Goal: Information Seeking & Learning: Learn about a topic

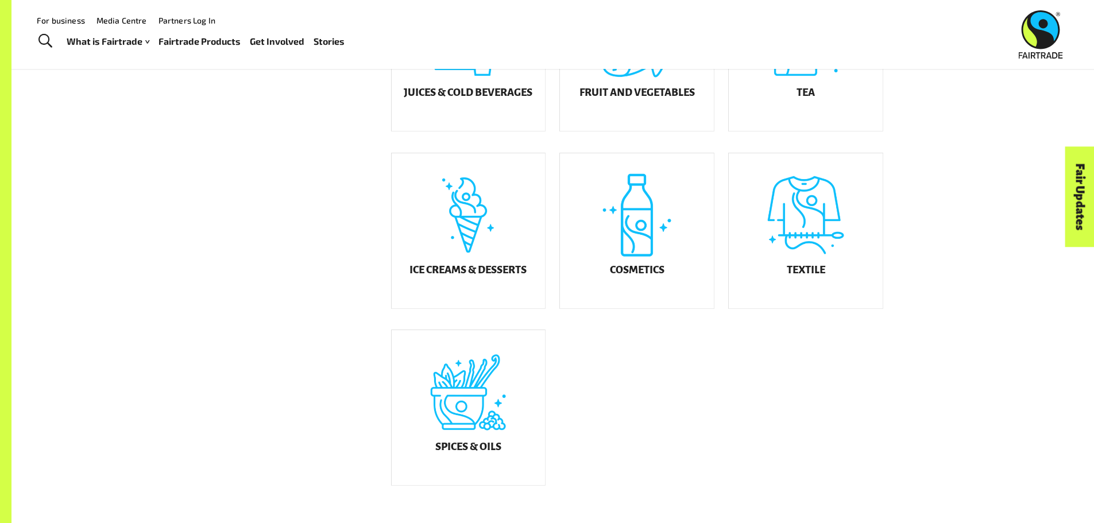
scroll to position [585, 0]
click at [483, 271] on div "Ice Creams & Desserts" at bounding box center [469, 232] width 154 height 155
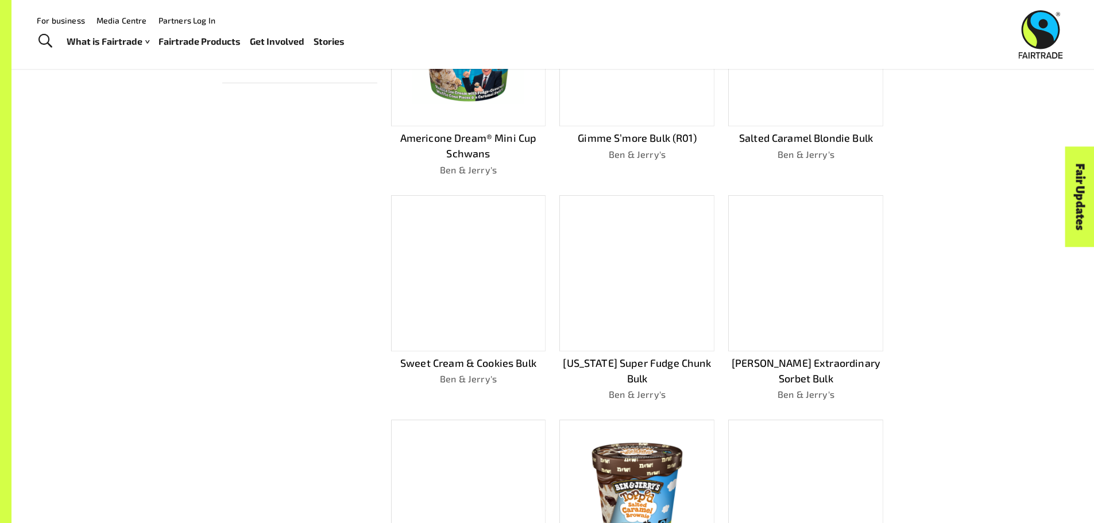
scroll to position [402, 0]
click at [495, 300] on div at bounding box center [468, 273] width 155 height 156
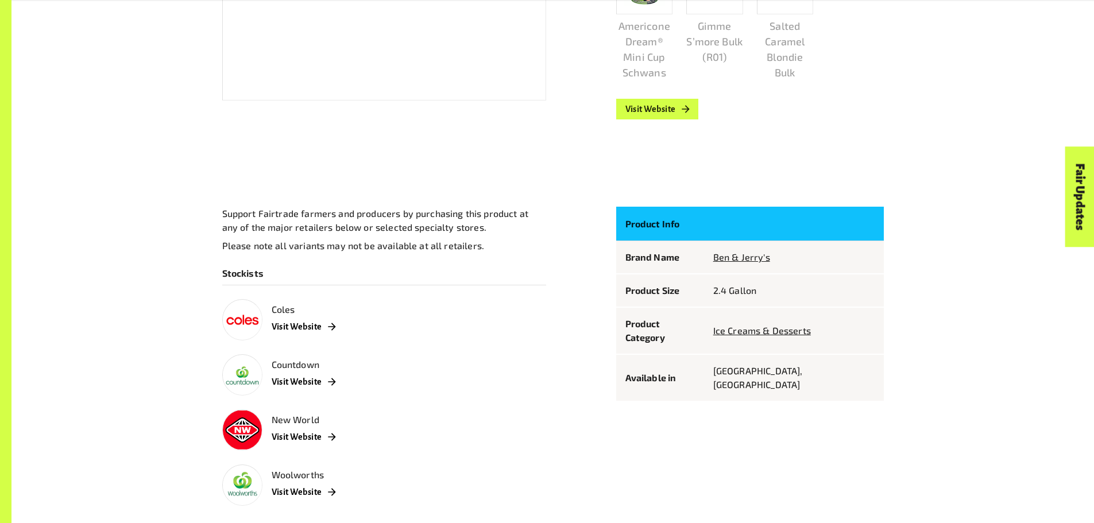
scroll to position [491, 0]
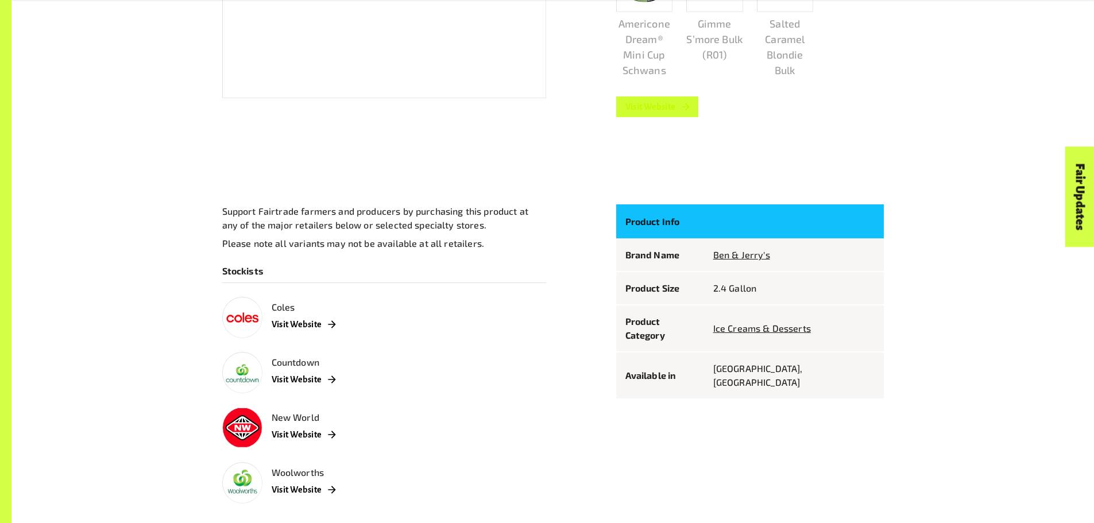
click at [688, 107] on icon at bounding box center [685, 106] width 11 height 11
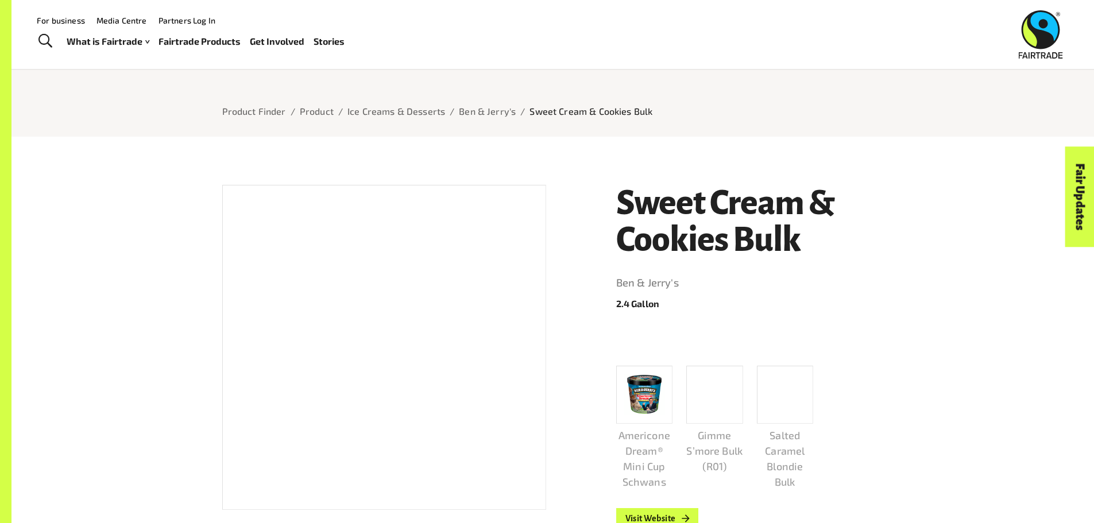
scroll to position [0, 0]
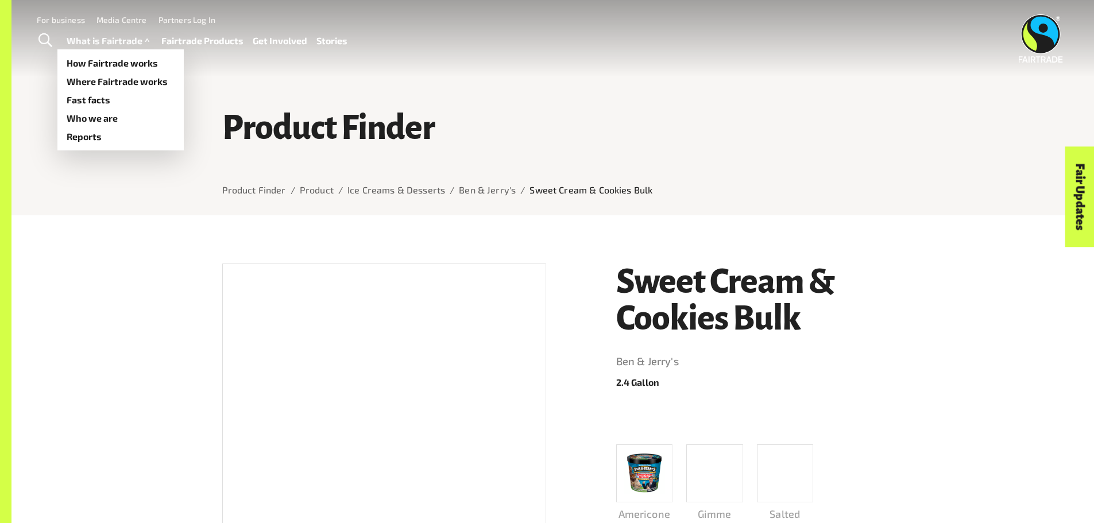
click at [95, 45] on link "What is Fairtrade" at bounding box center [110, 41] width 86 height 17
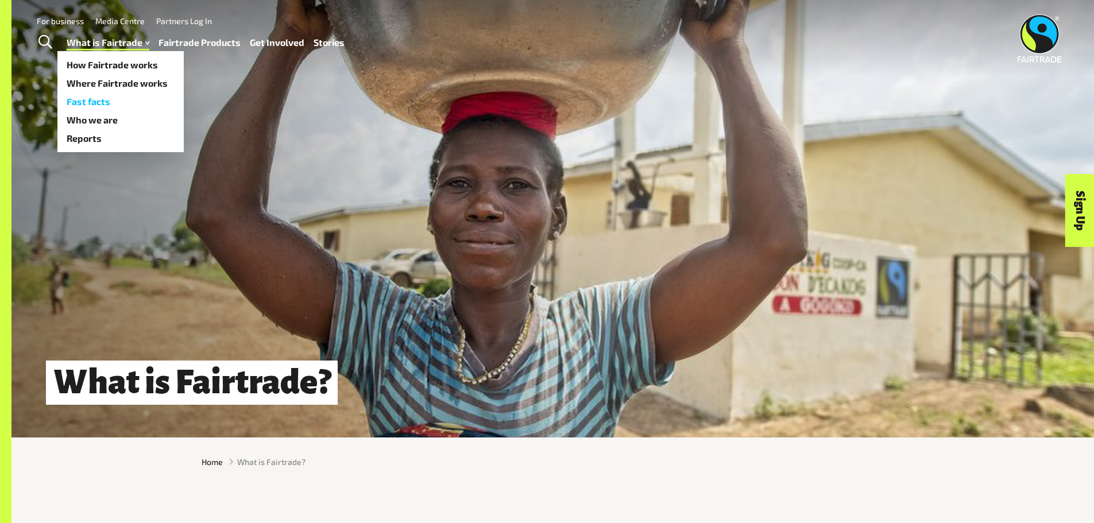
click at [90, 99] on link "Fast facts" at bounding box center [120, 101] width 126 height 18
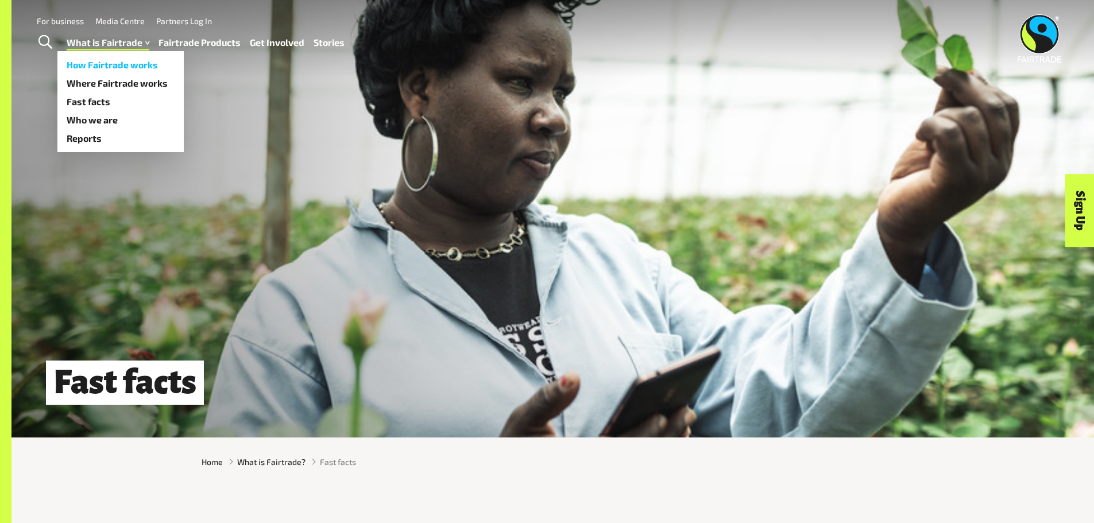
click at [107, 61] on link "How Fairtrade works" at bounding box center [120, 65] width 126 height 18
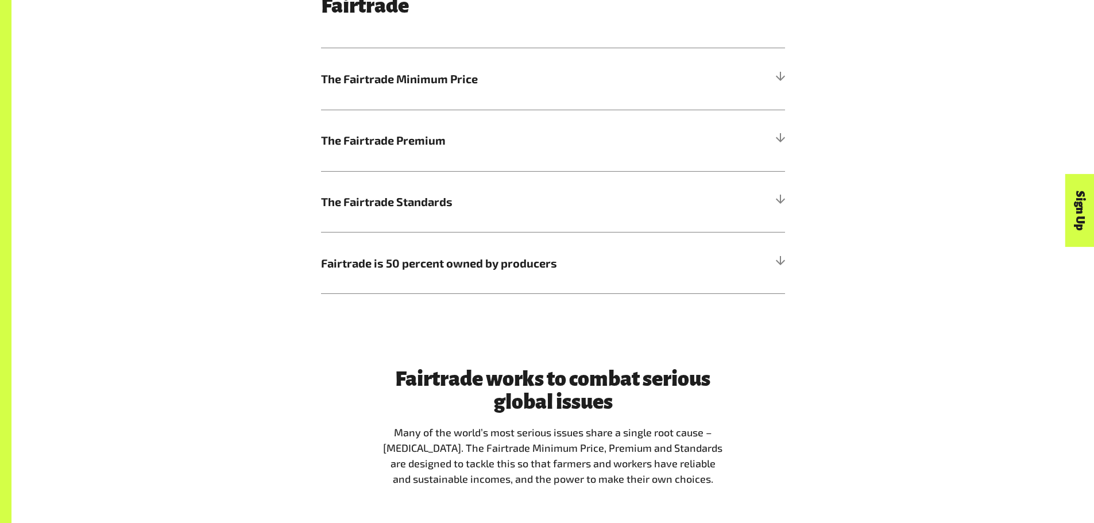
scroll to position [774, 0]
click at [612, 72] on h5 "The Fairtrade Minimum Price" at bounding box center [553, 78] width 464 height 61
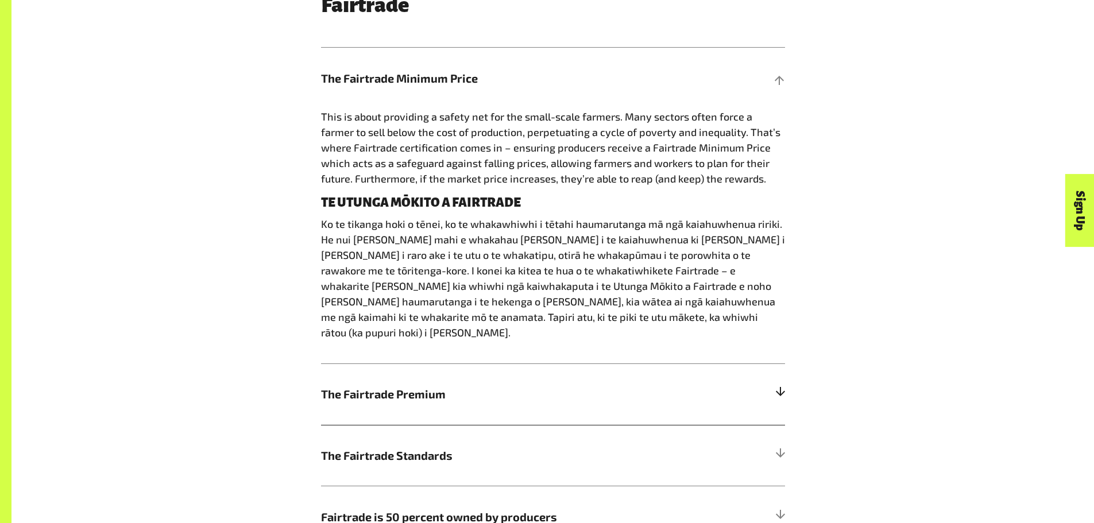
click at [681, 393] on h5 "The Fairtrade Premium" at bounding box center [553, 394] width 464 height 61
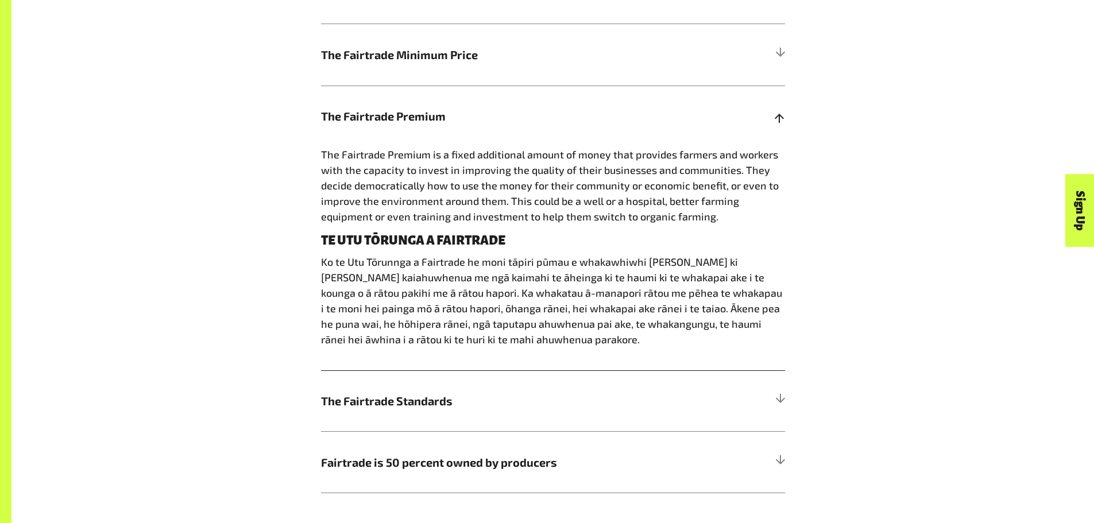
scroll to position [981, 0]
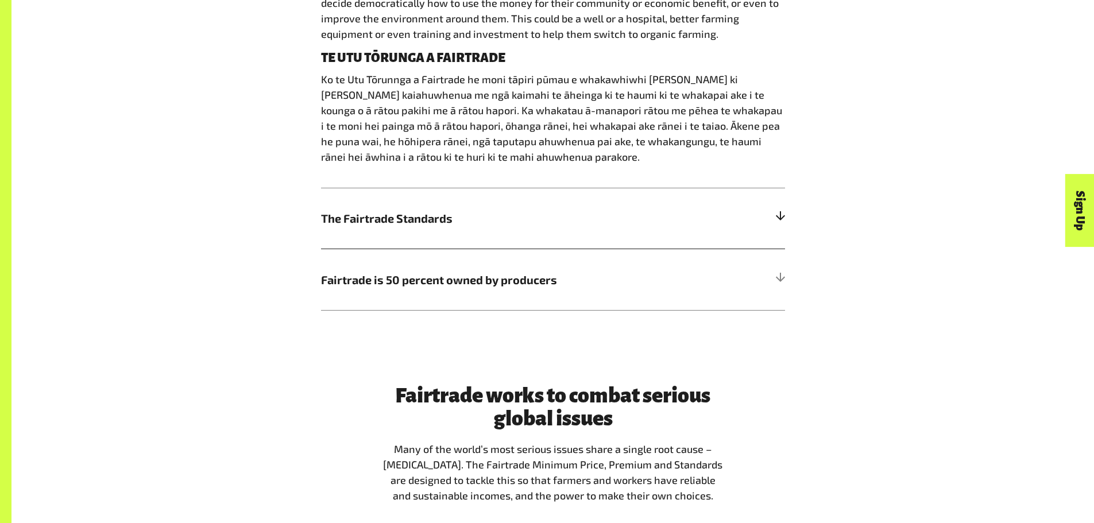
click at [697, 222] on h5 "The Fairtrade Standards" at bounding box center [553, 218] width 464 height 61
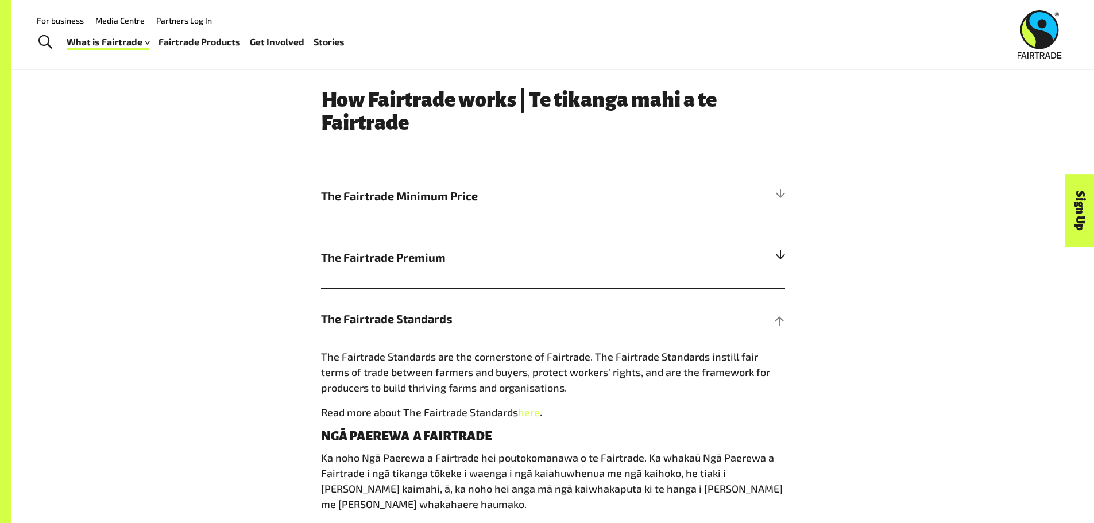
scroll to position [675, 0]
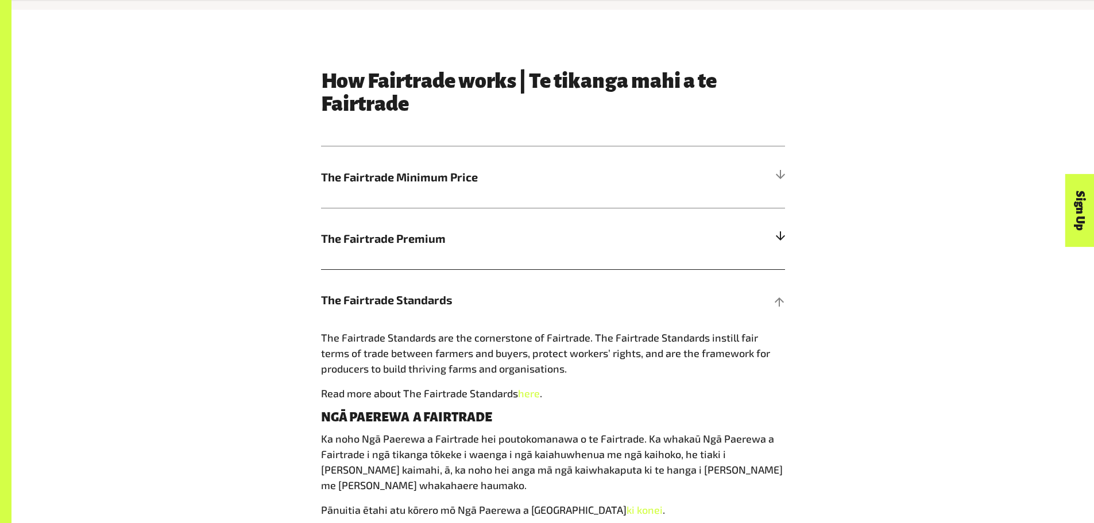
click at [673, 257] on h5 "The Fairtrade Premium" at bounding box center [553, 238] width 464 height 61
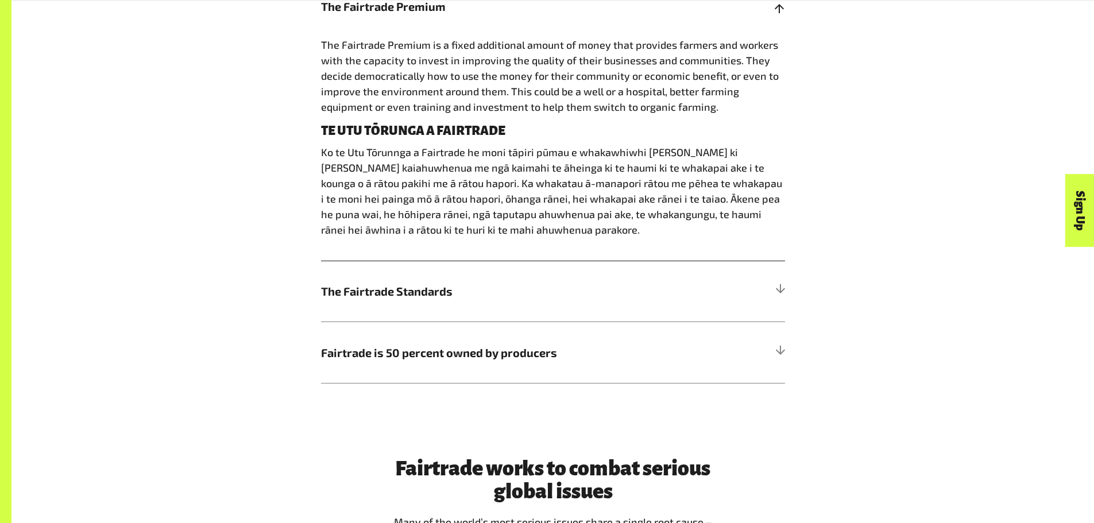
scroll to position [908, 0]
click at [553, 314] on h5 "The Fairtrade Standards" at bounding box center [553, 290] width 464 height 61
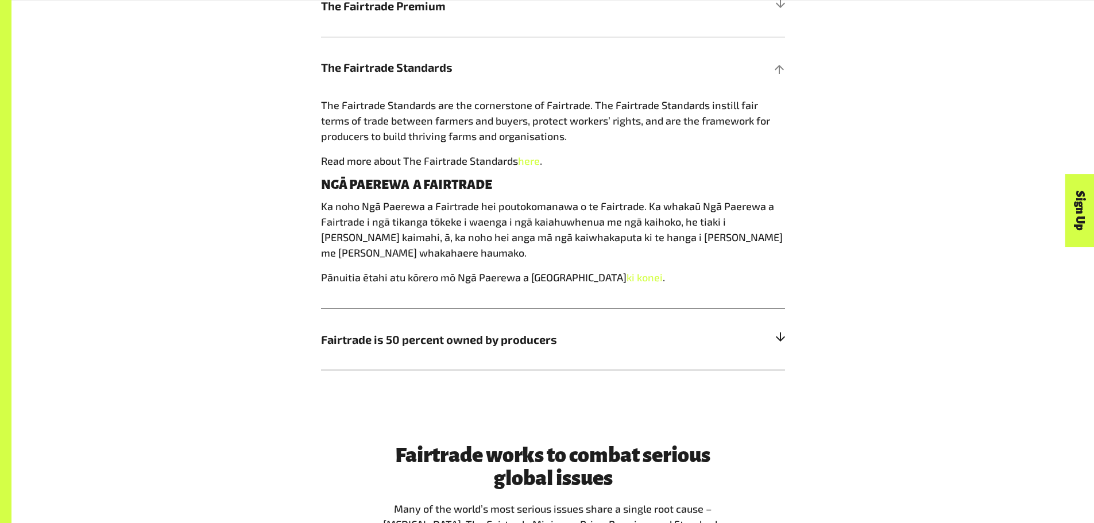
click at [559, 331] on h5 "Fairtrade is 50 percent owned by producers" at bounding box center [553, 338] width 464 height 61
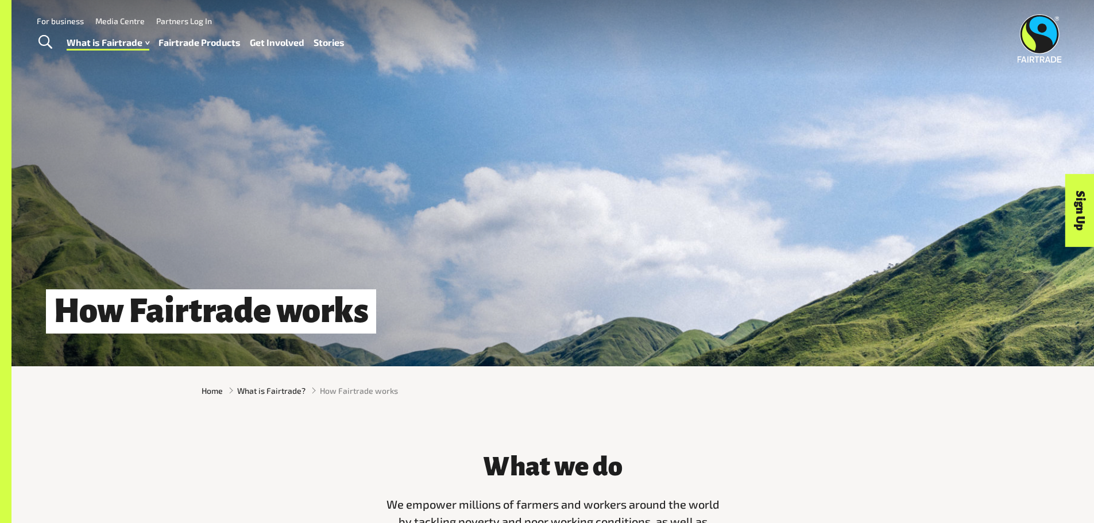
scroll to position [0, 0]
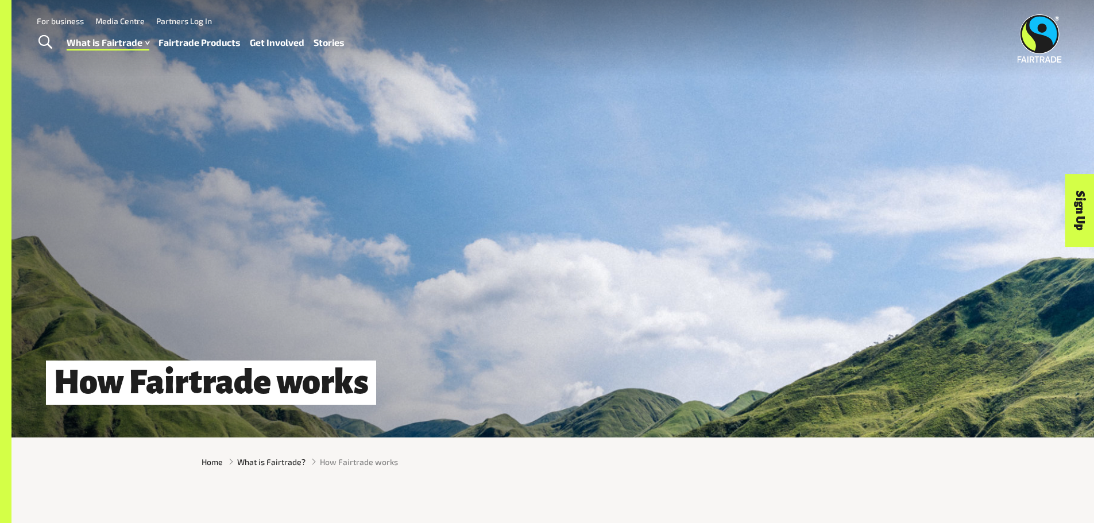
click at [331, 43] on link "Stories" at bounding box center [329, 42] width 31 height 17
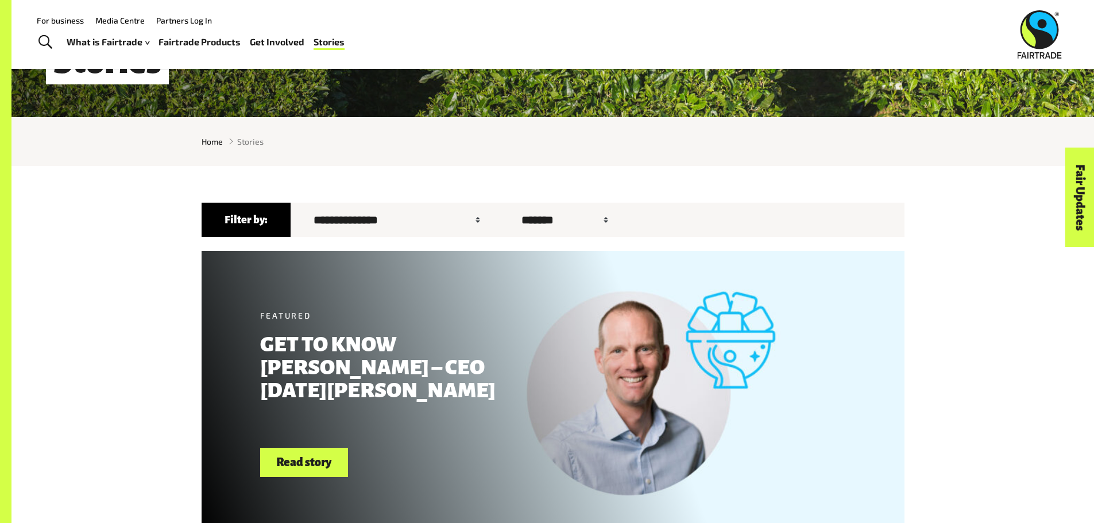
scroll to position [297, 0]
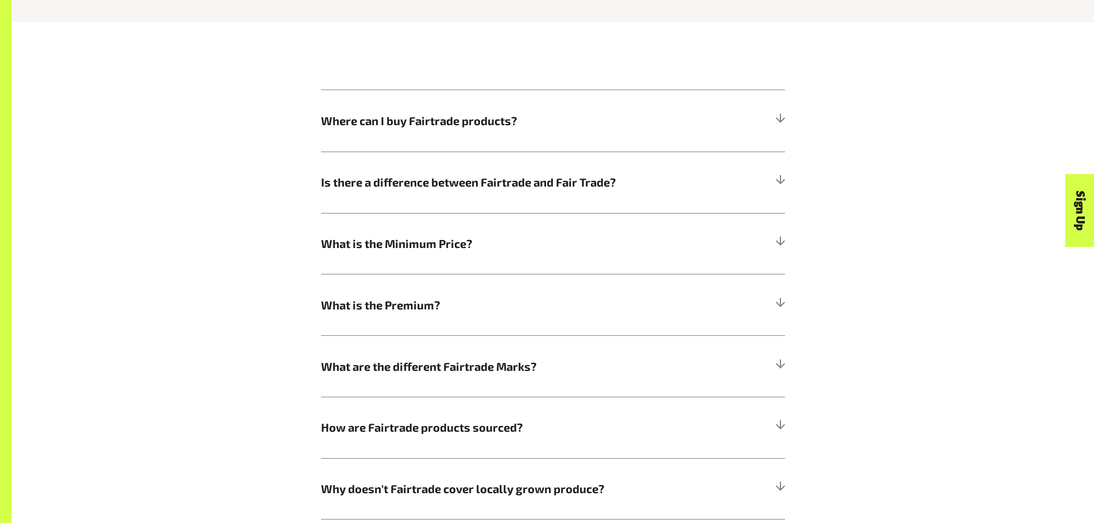
scroll to position [629, 0]
click at [586, 244] on span "What is the Minimum Price?" at bounding box center [495, 242] width 348 height 17
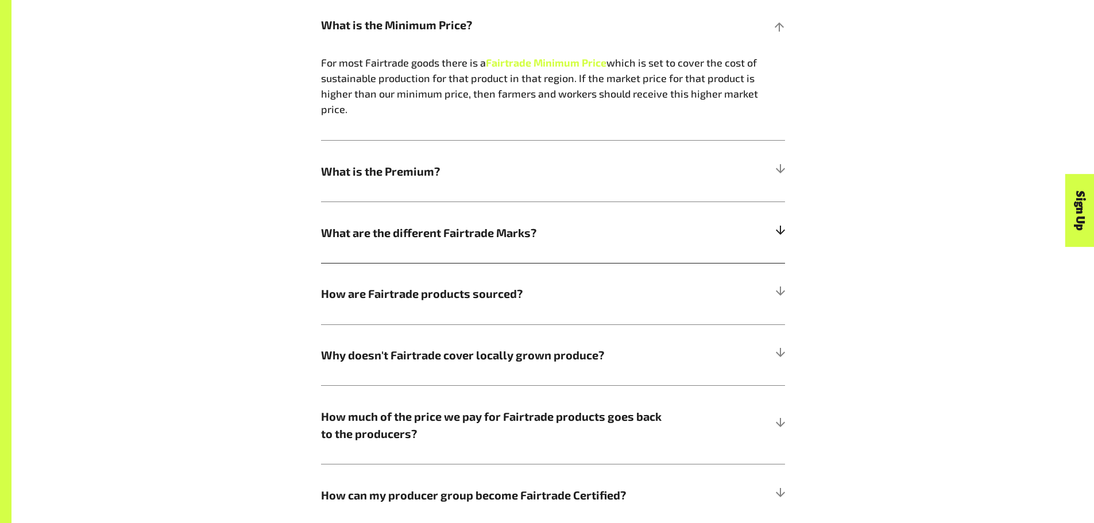
scroll to position [848, 0]
click at [767, 145] on h5 "What is the Premium?" at bounding box center [553, 170] width 464 height 61
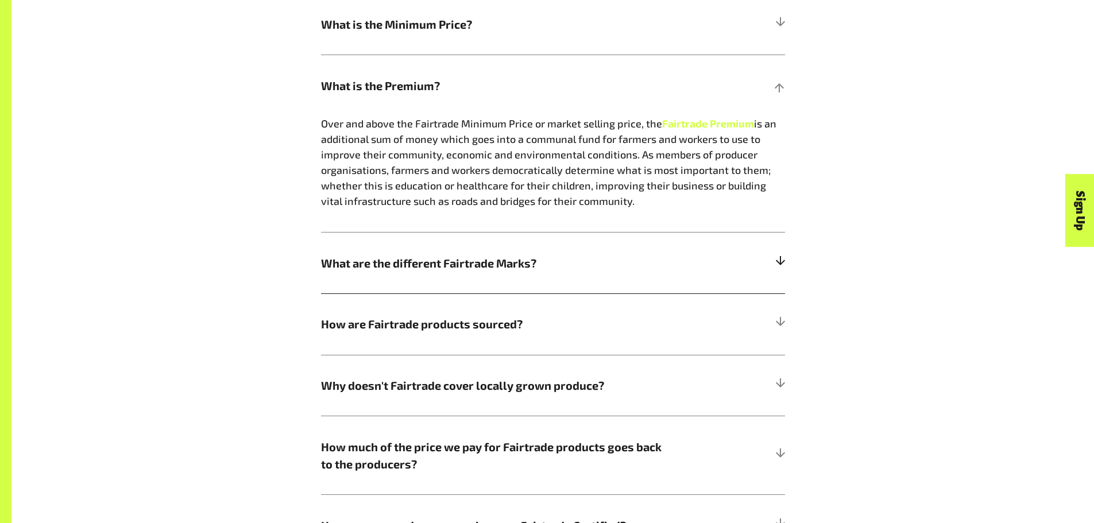
click at [651, 278] on h5 "What are the different Fairtrade Marks?" at bounding box center [553, 262] width 464 height 61
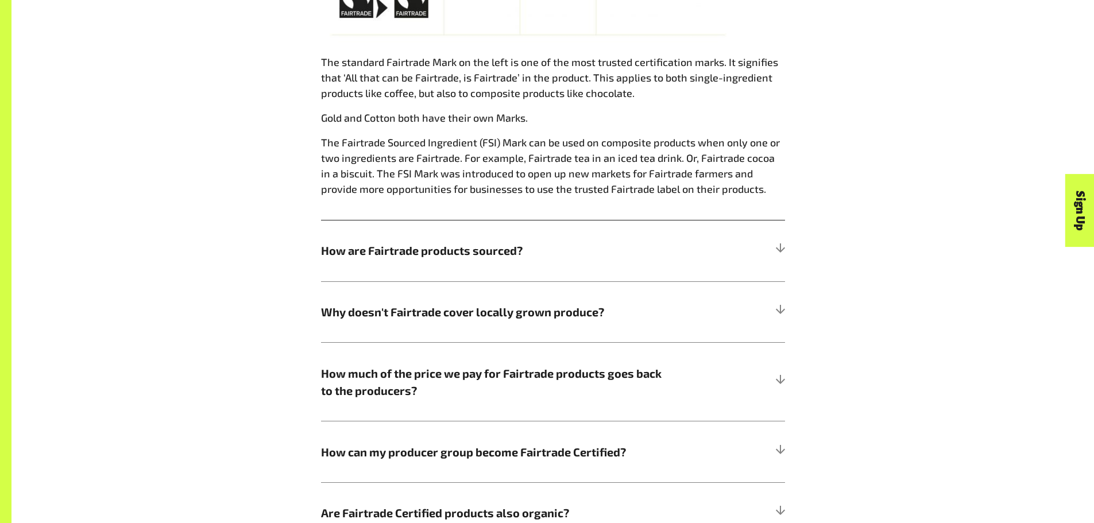
scroll to position [1250, 0]
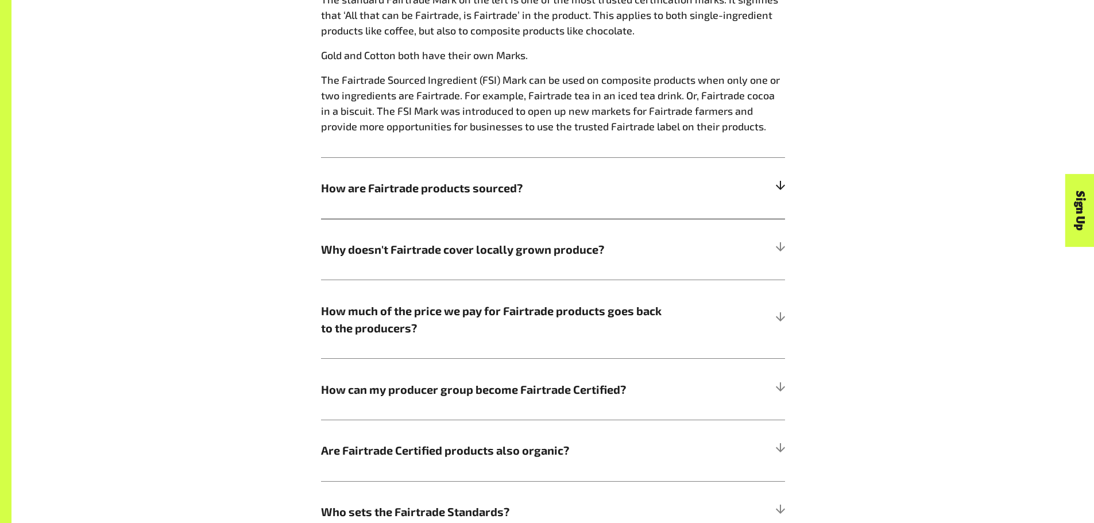
click at [653, 196] on span "How are Fairtrade products sourced?" at bounding box center [495, 187] width 348 height 17
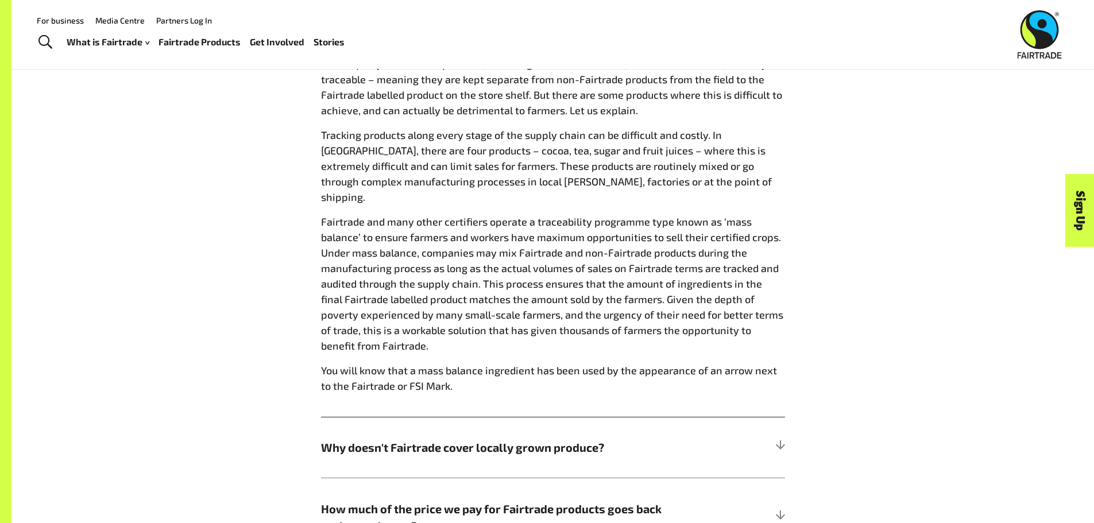
scroll to position [1030, 0]
drag, startPoint x: 653, startPoint y: 199, endPoint x: 897, endPoint y: 248, distance: 248.4
click at [897, 248] on div "Where can I buy Fairtrade products? See our Product Finder . You can buy Fairtr…" at bounding box center [553, 261] width 717 height 1207
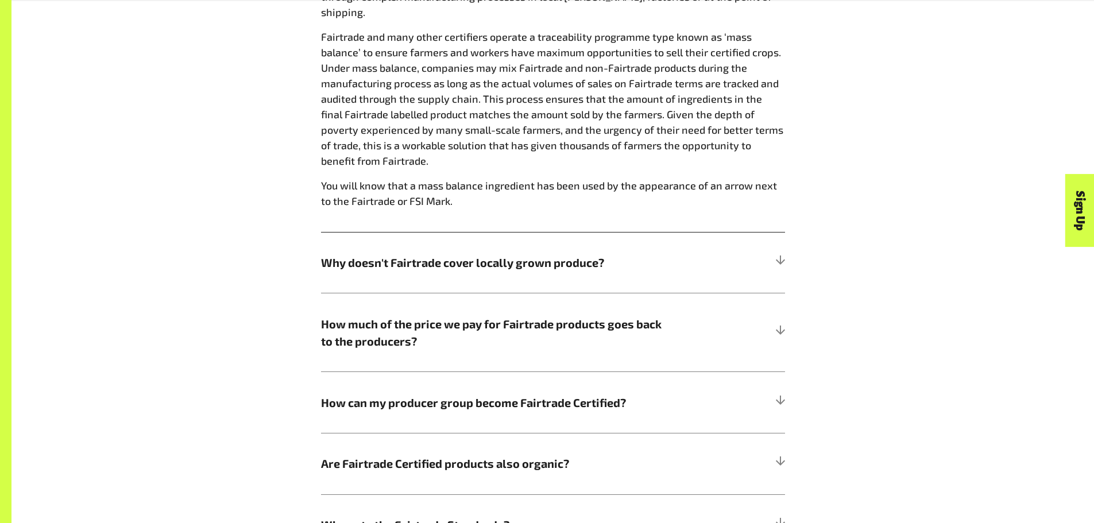
scroll to position [1216, 0]
click at [603, 253] on span "Why doesn't Fairtrade cover locally grown produce?" at bounding box center [495, 261] width 348 height 17
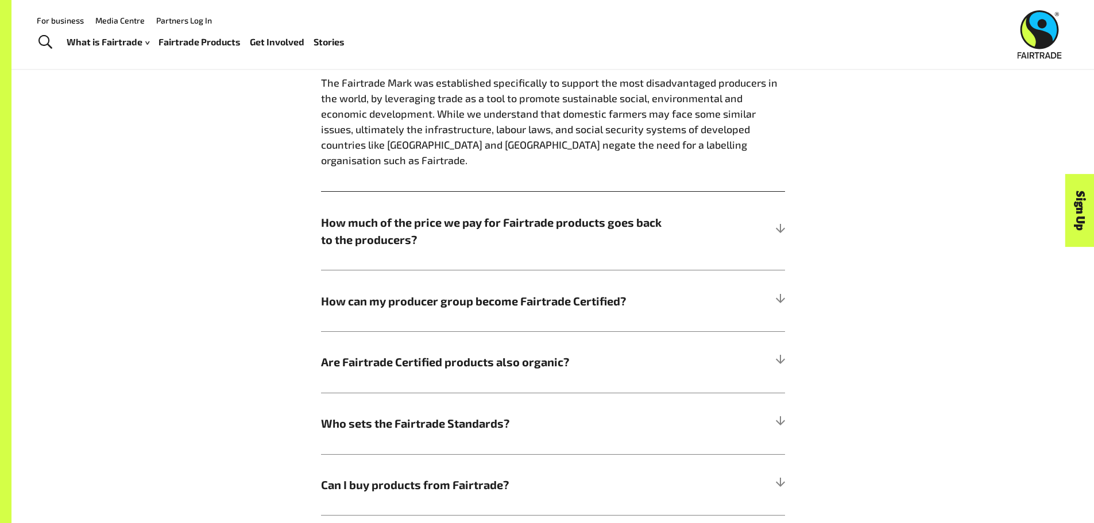
scroll to position [1072, 0]
click at [631, 229] on span "How much of the price we pay for Fairtrade products goes back to the producers?" at bounding box center [495, 231] width 348 height 34
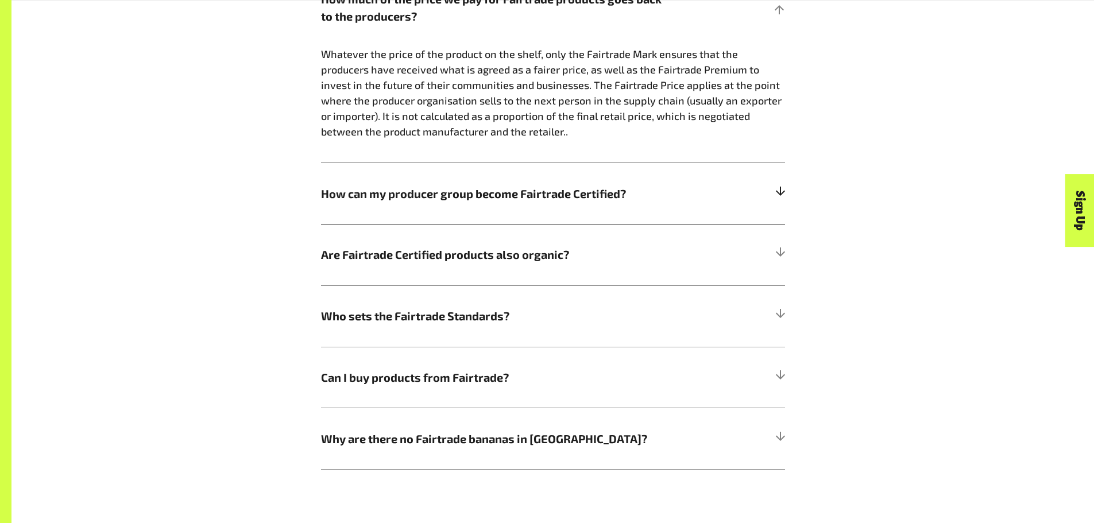
scroll to position [1260, 0]
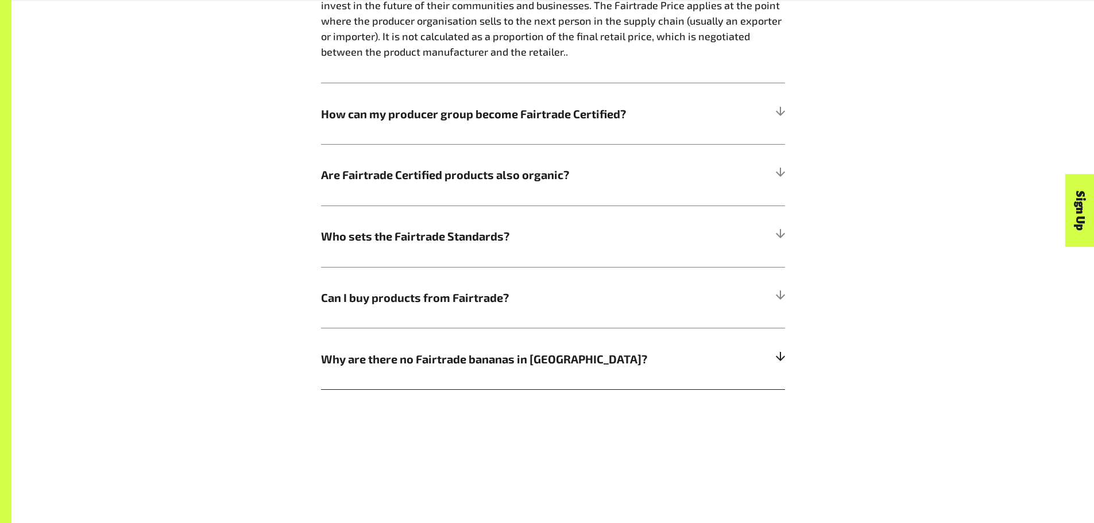
click at [543, 353] on h5 "Why are there no Fairtrade bananas in [GEOGRAPHIC_DATA]?" at bounding box center [553, 358] width 464 height 61
